Goal: Use online tool/utility

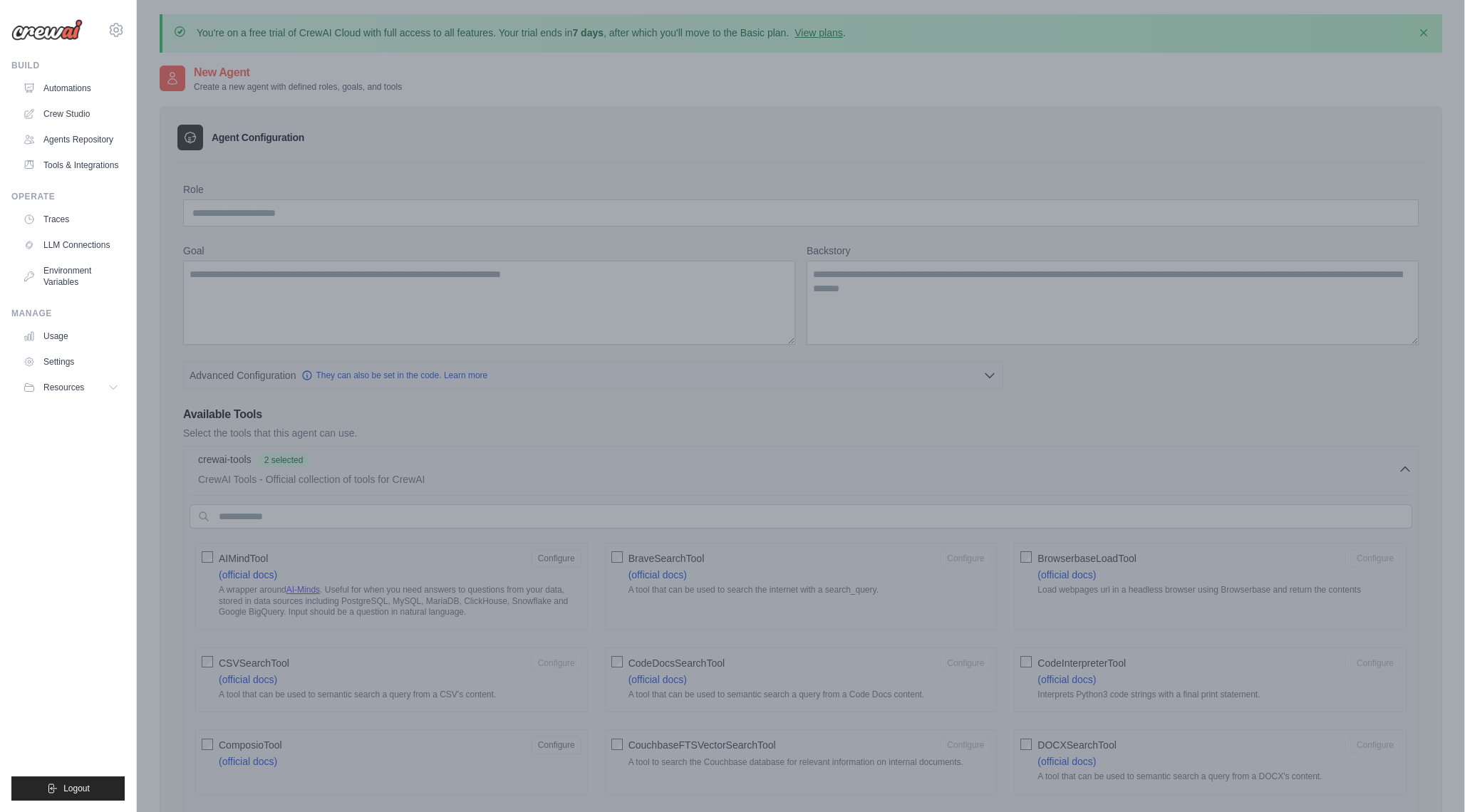
scroll to position [369, 0]
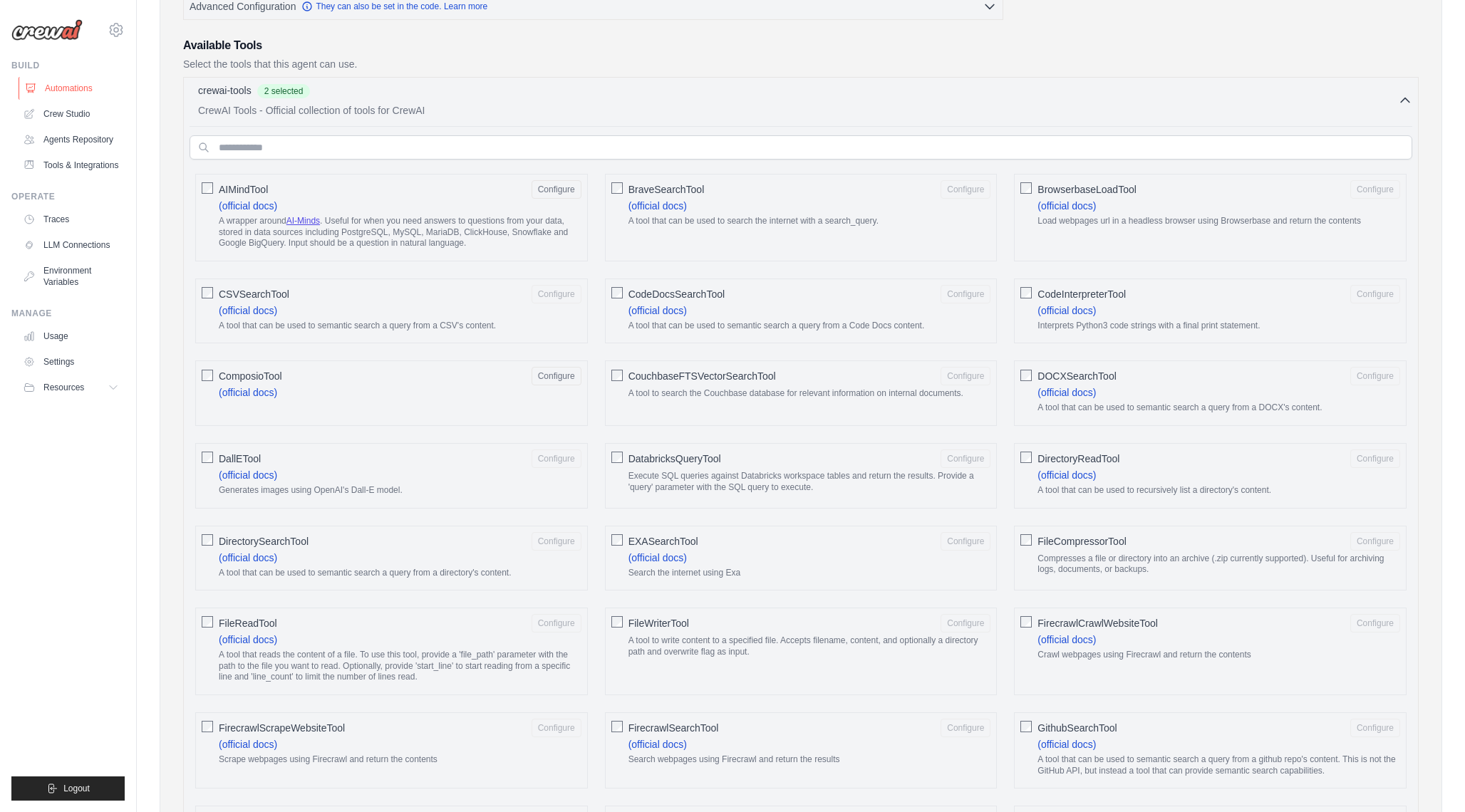
click at [61, 85] on link "Automations" at bounding box center [72, 88] width 107 height 23
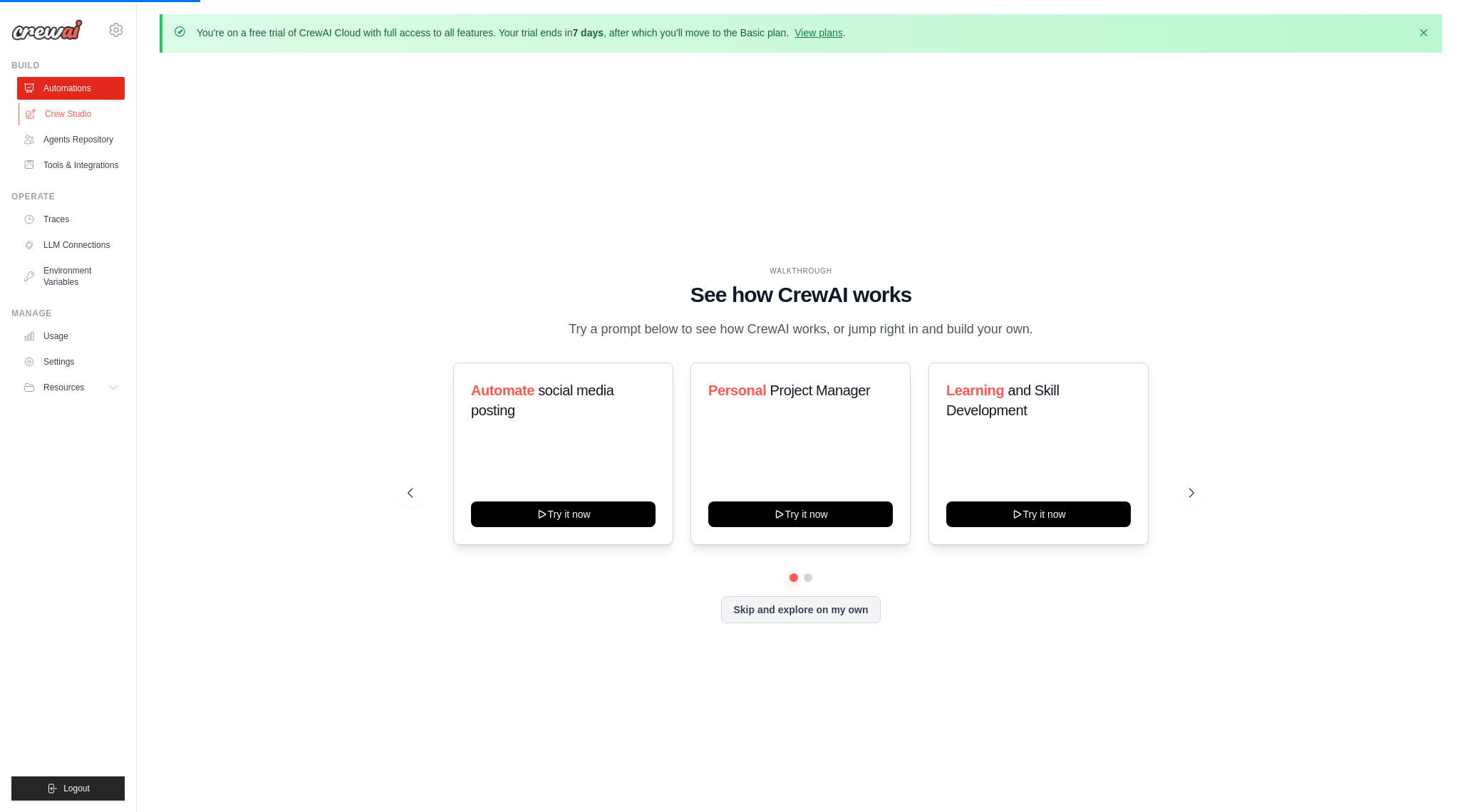
click at [63, 122] on link "Crew Studio" at bounding box center [72, 114] width 107 height 23
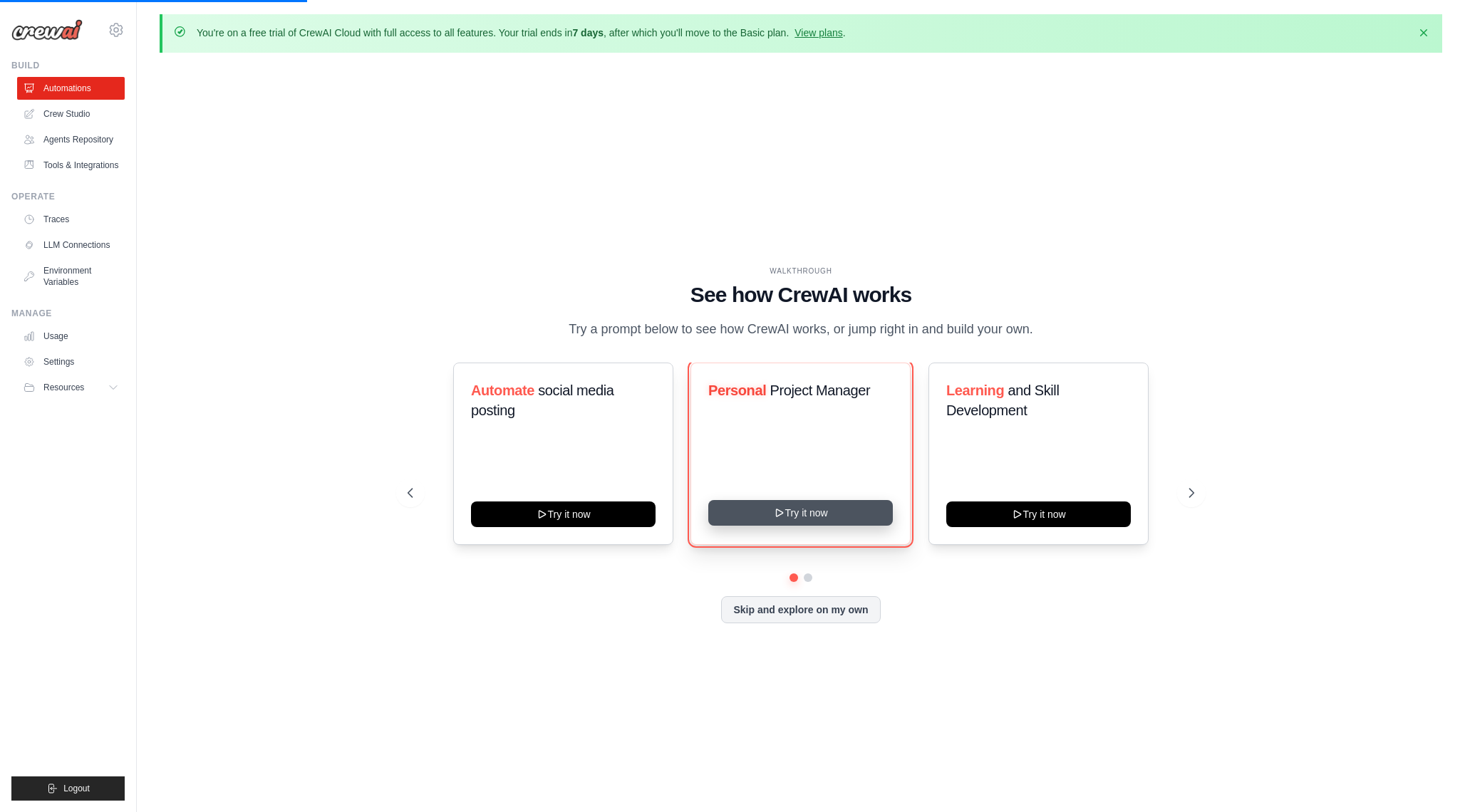
click at [809, 526] on button "Try it now" at bounding box center [800, 513] width 184 height 26
